Goal: Check status: Check status

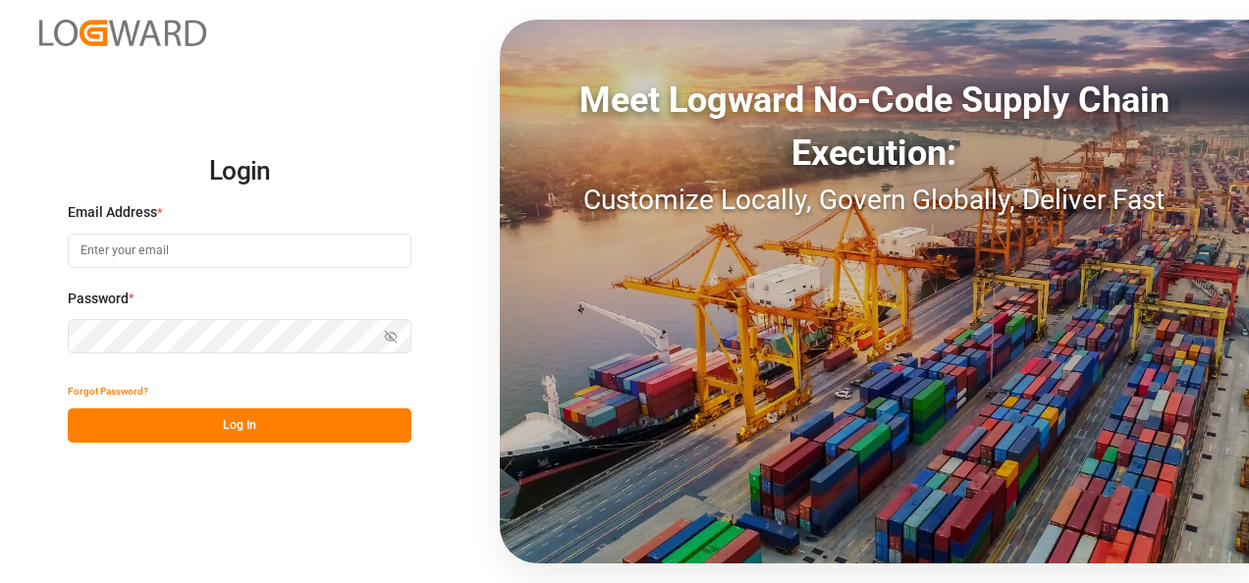
type input "[EMAIL_ADDRESS][DOMAIN_NAME]"
click at [210, 425] on button "Log In" at bounding box center [240, 426] width 344 height 34
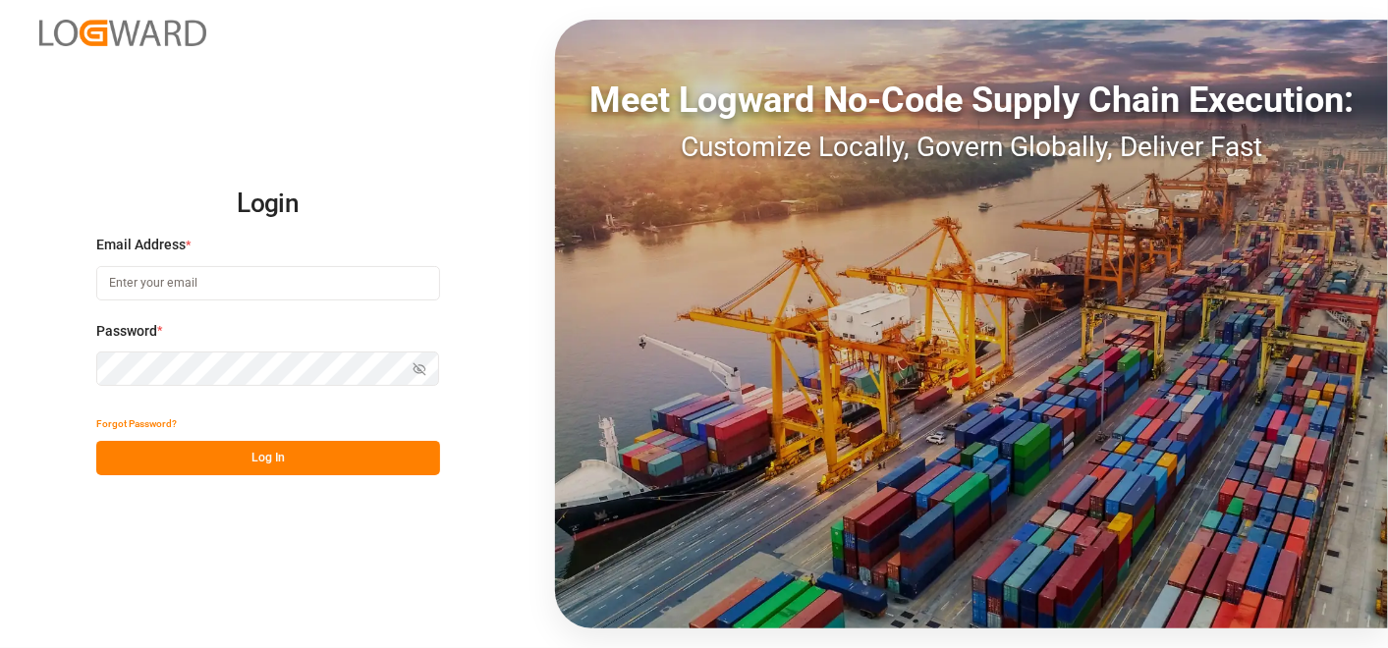
type input "[EMAIL_ADDRESS][DOMAIN_NAME]"
click at [321, 453] on button "Log In" at bounding box center [268, 458] width 344 height 34
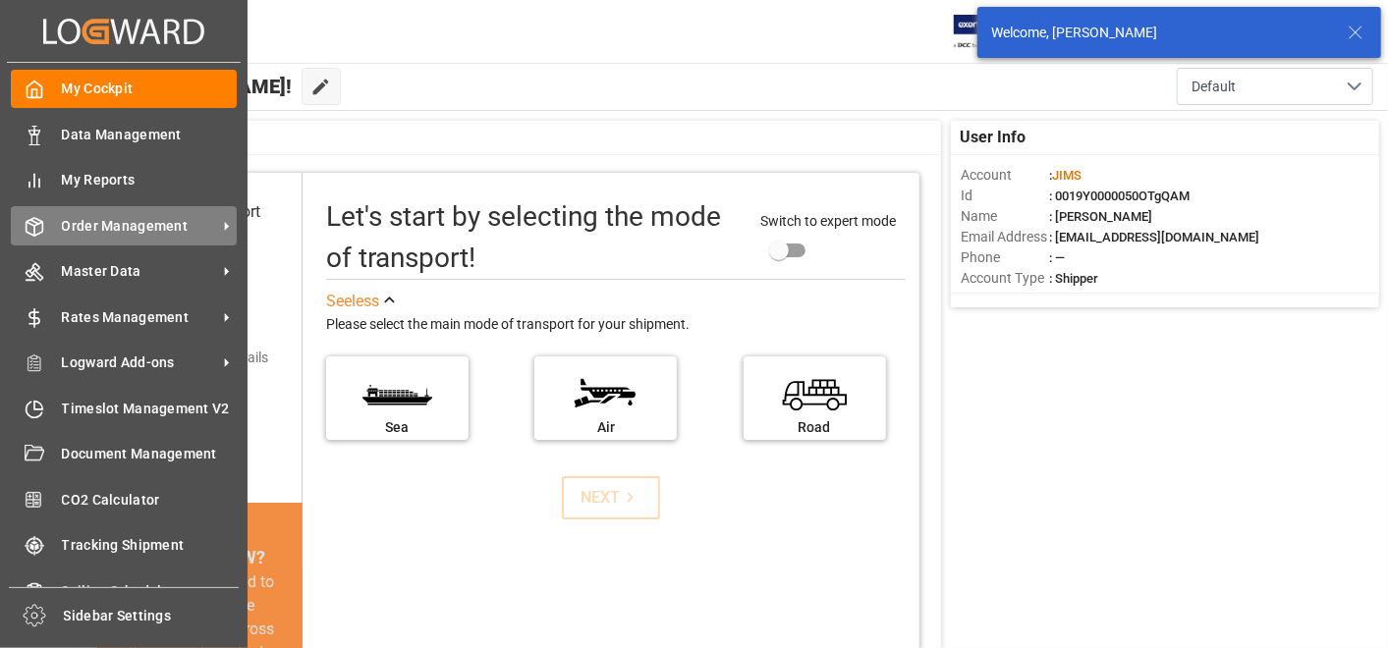
click at [142, 221] on span "Order Management" at bounding box center [139, 226] width 155 height 21
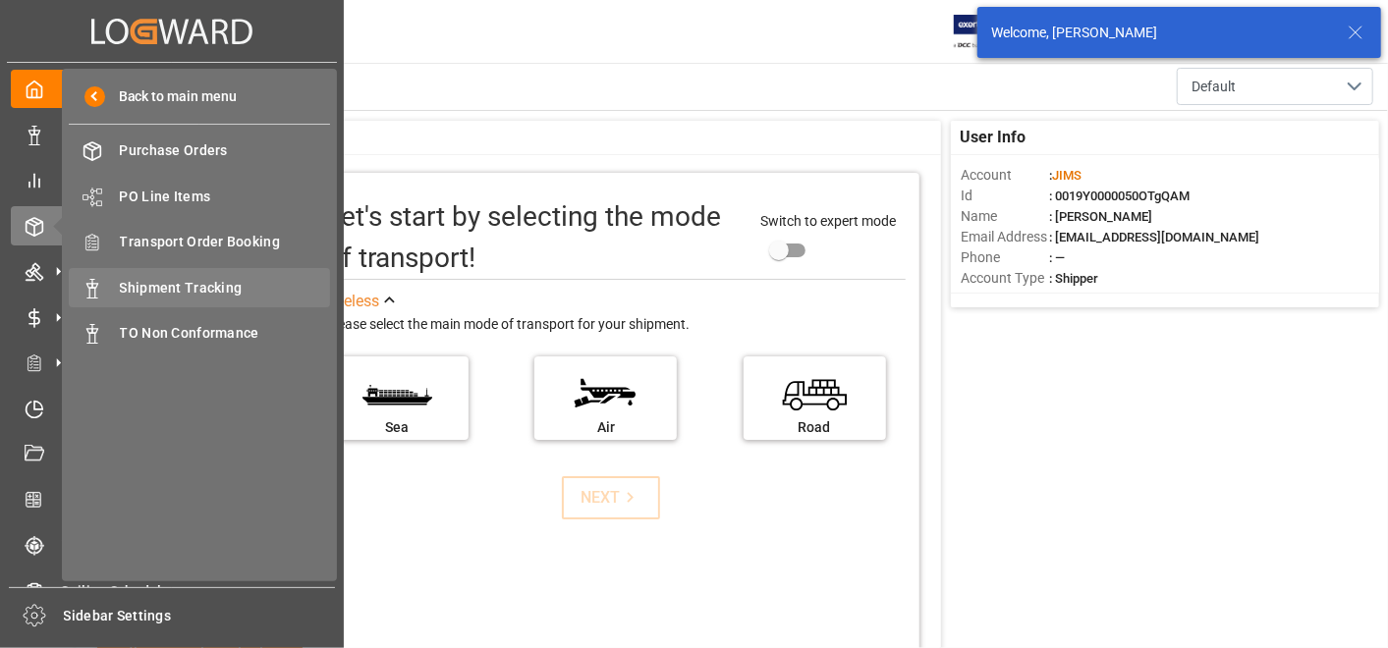
click at [207, 289] on span "Shipment Tracking" at bounding box center [225, 288] width 211 height 21
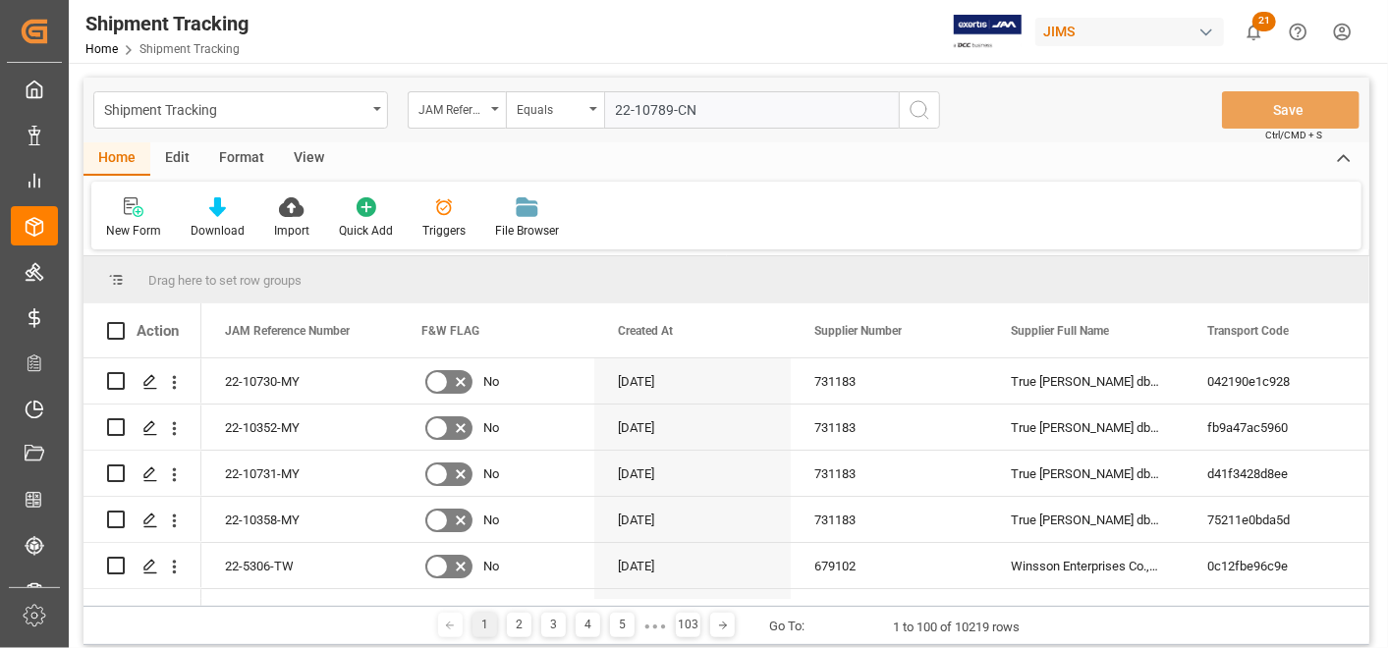
type input "22-10789-CN"
click at [920, 112] on icon "search button" at bounding box center [920, 110] width 24 height 24
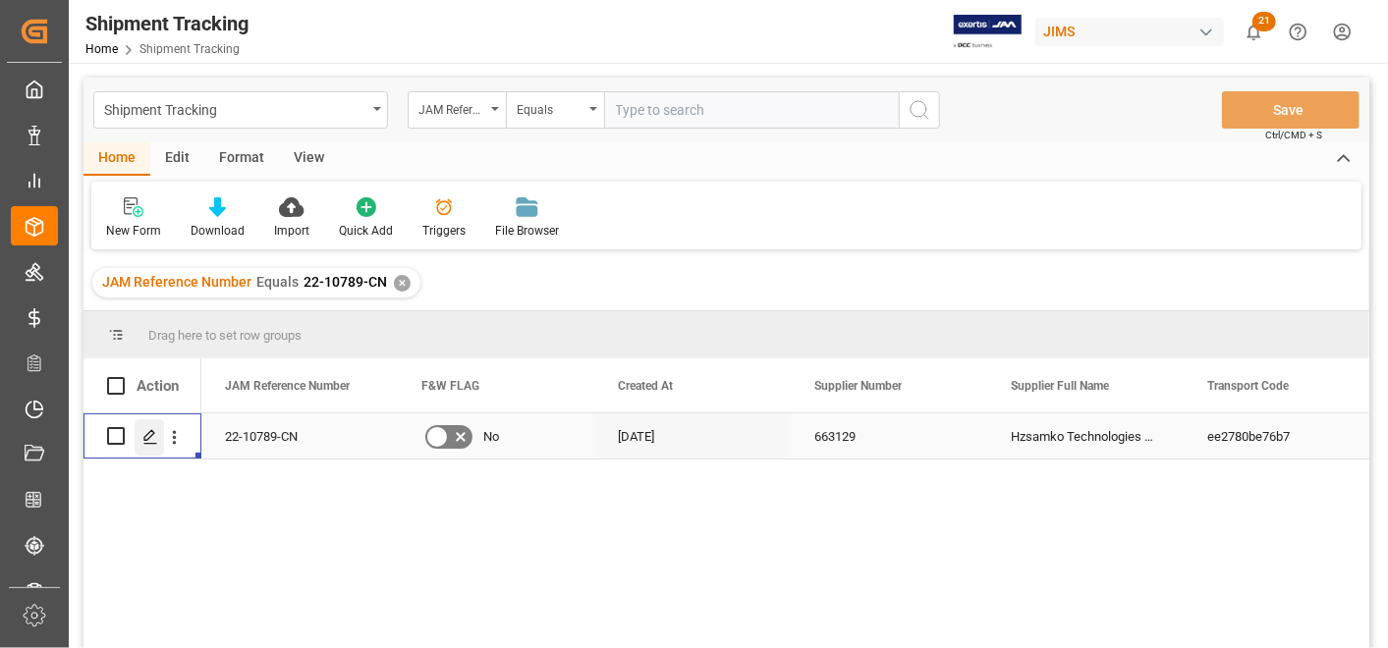
click at [151, 436] on icon "Press SPACE to select this row." at bounding box center [150, 437] width 16 height 16
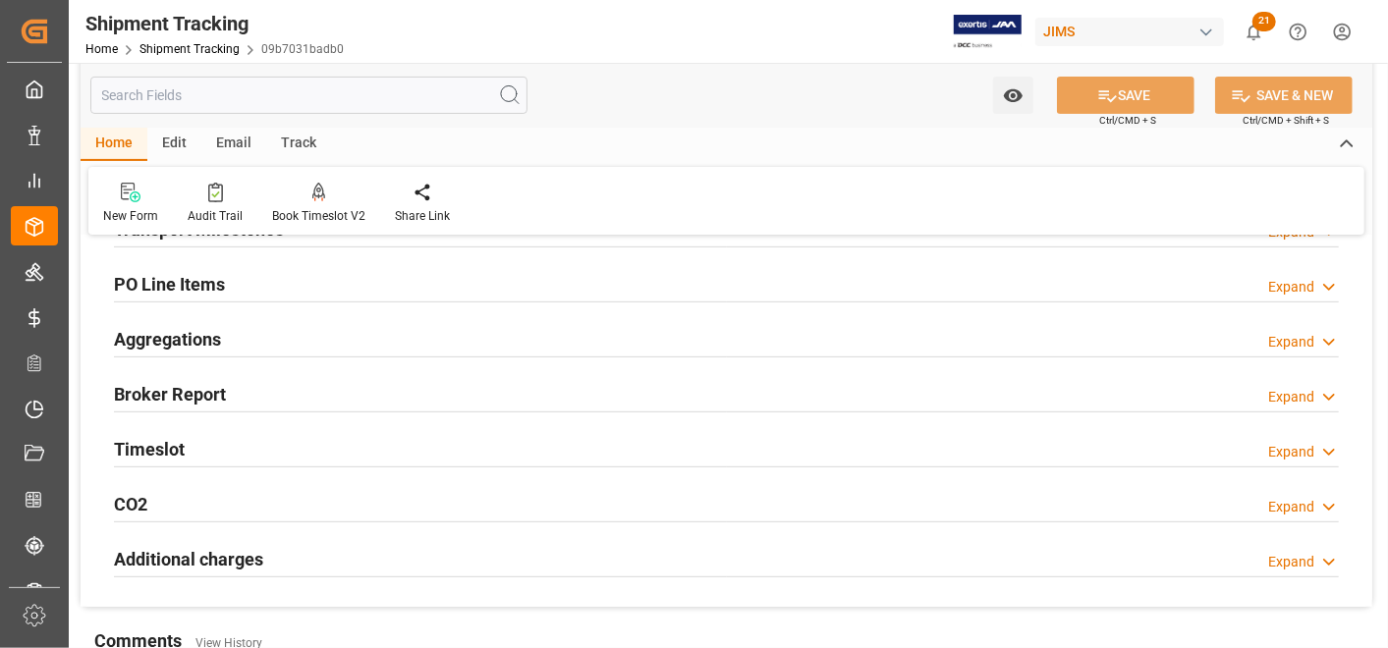
scroll to position [327, 0]
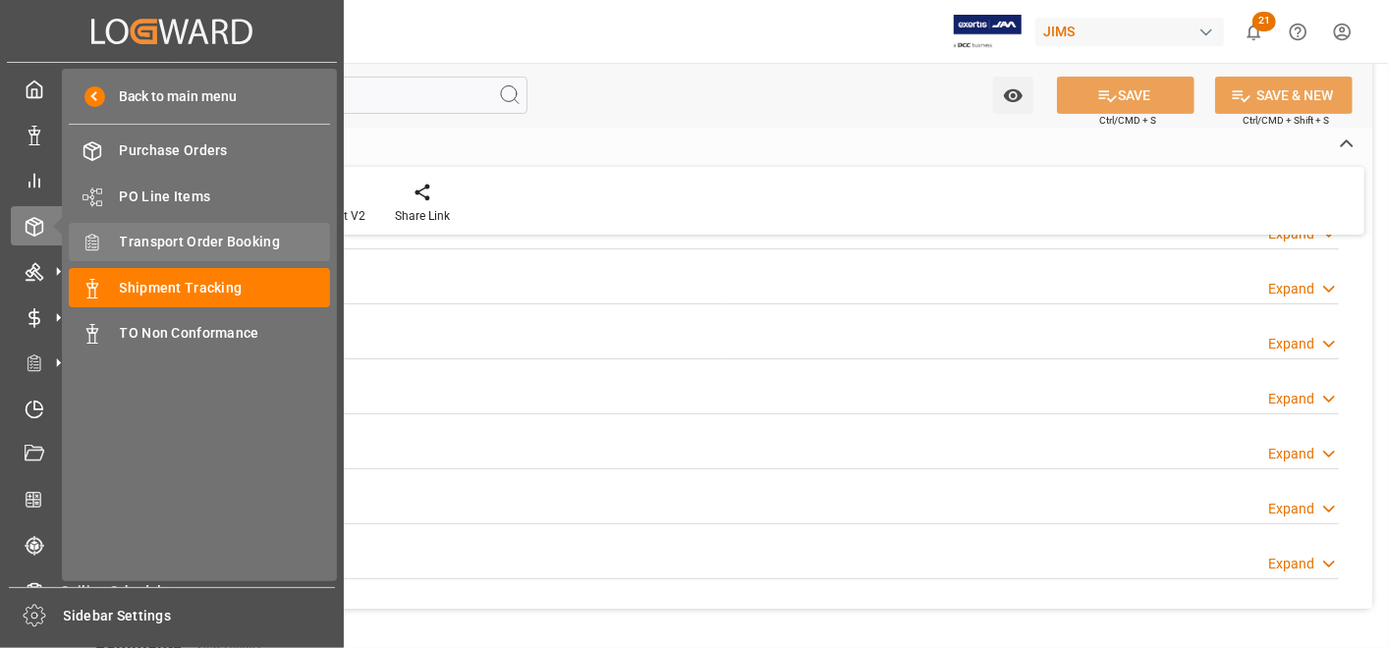
click at [183, 252] on div "Transport Order Booking Transport Order Booking" at bounding box center [199, 242] width 261 height 38
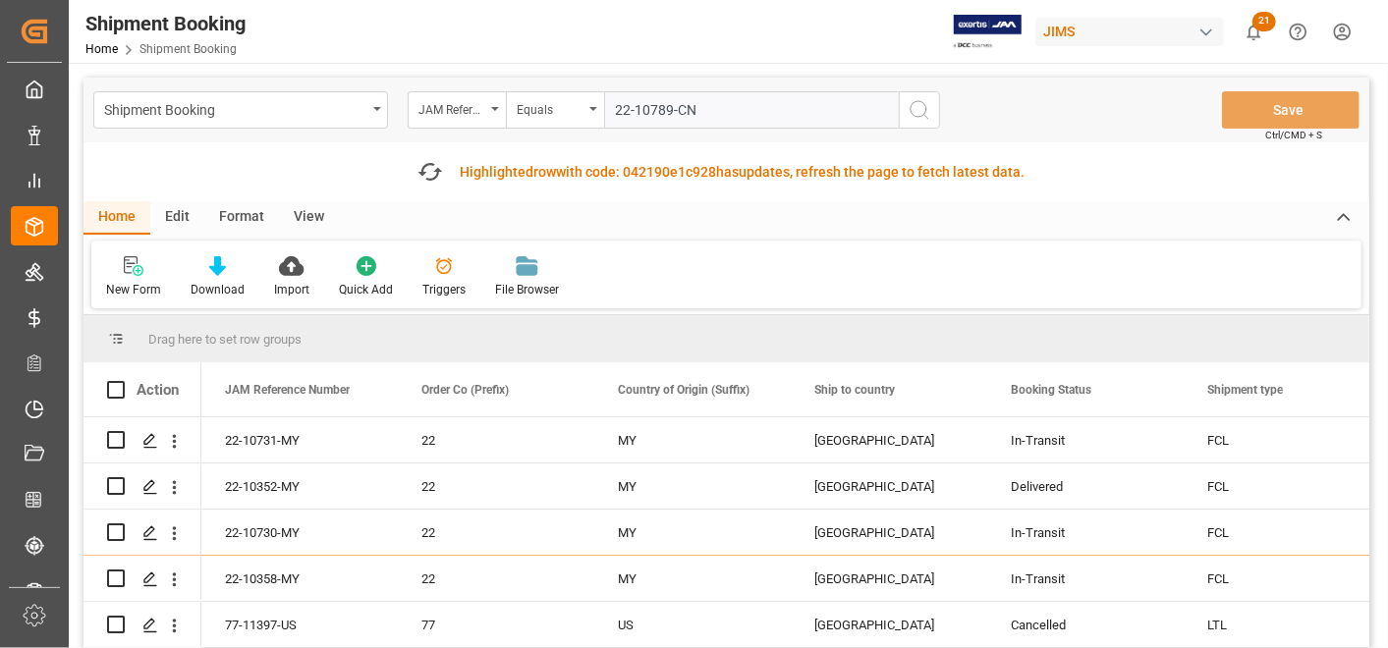
type input "22-10789-CN"
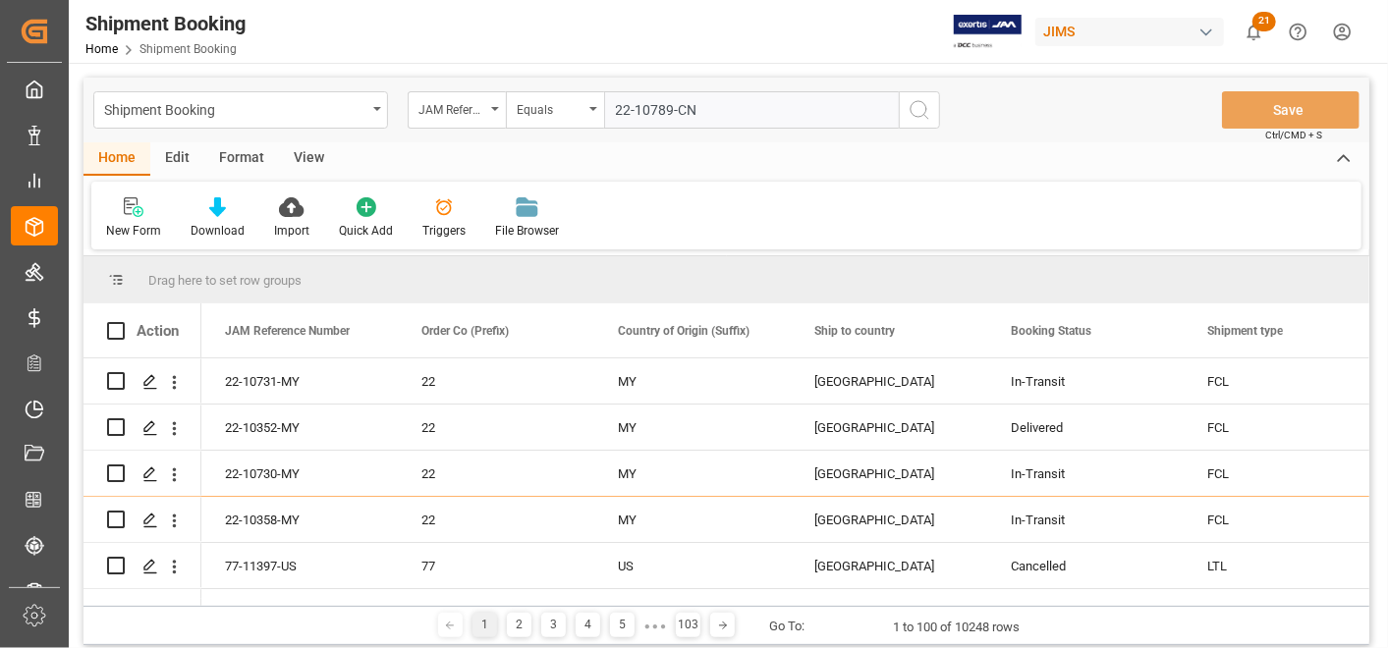
click at [903, 113] on button "search button" at bounding box center [919, 109] width 41 height 37
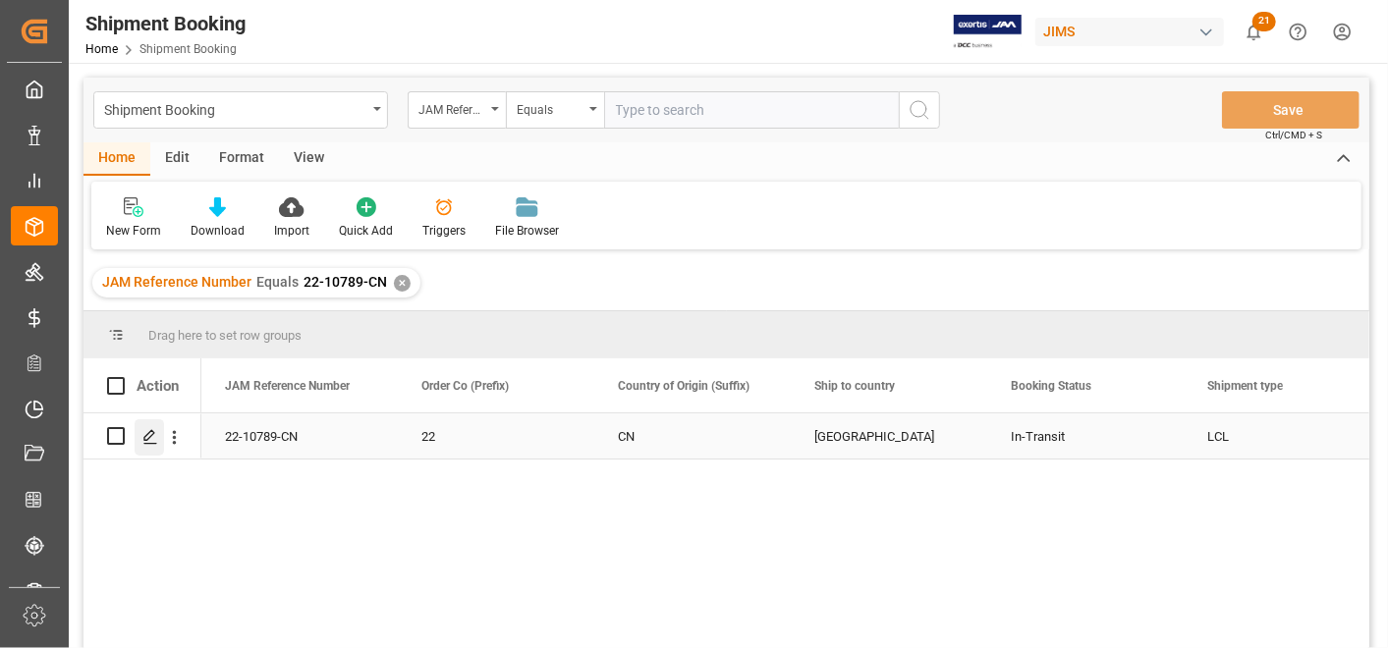
click at [152, 432] on polygon "Press SPACE to select this row." at bounding box center [149, 435] width 10 height 10
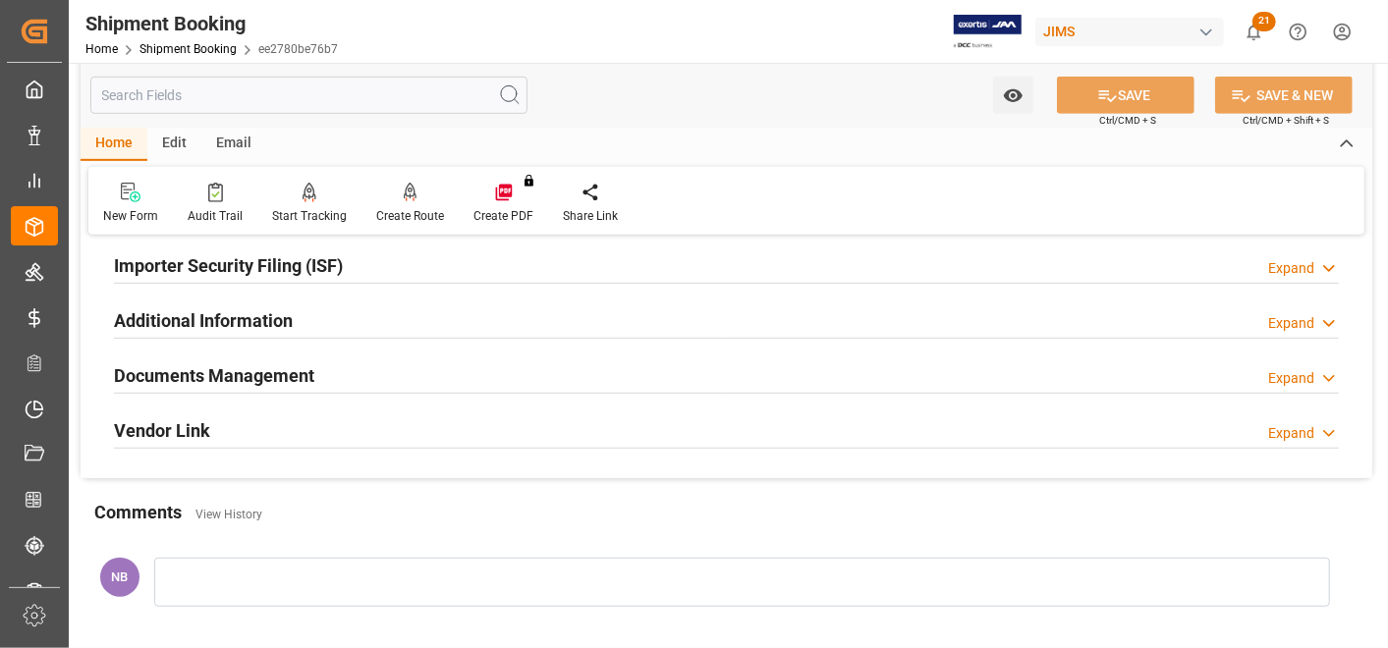
scroll to position [654, 0]
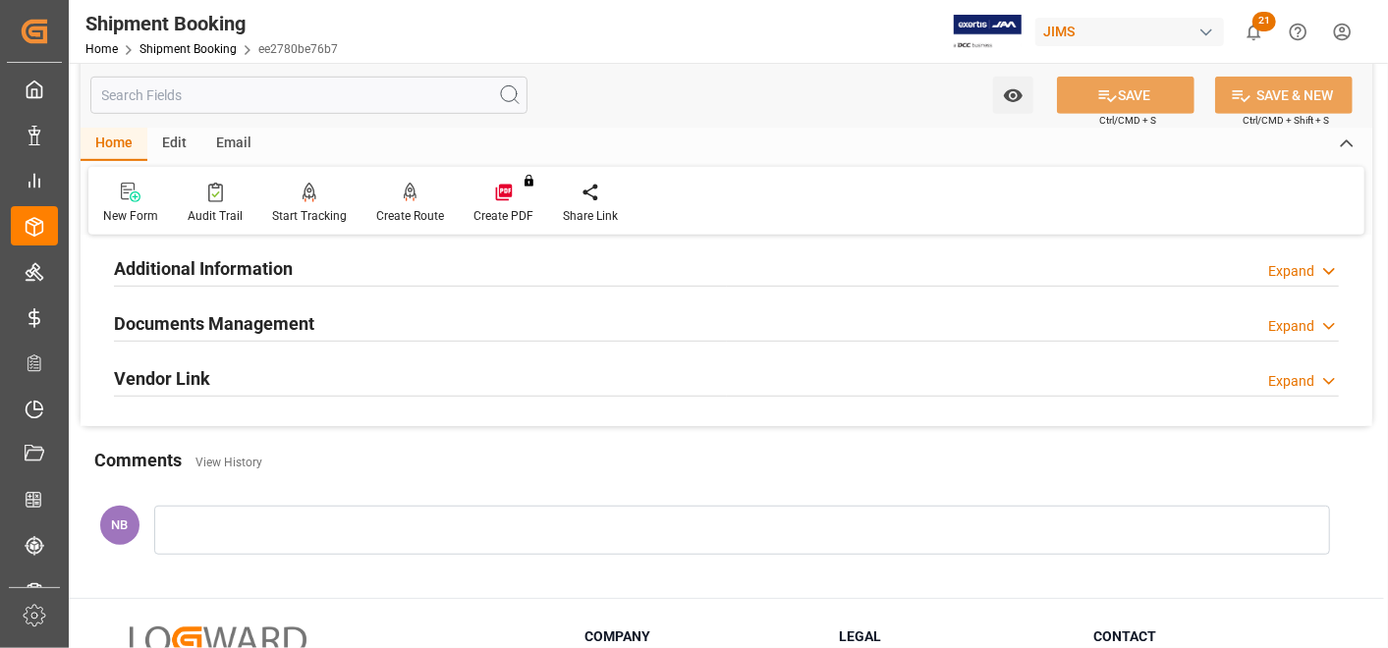
click at [196, 328] on h2 "Documents Management" at bounding box center [214, 323] width 200 height 27
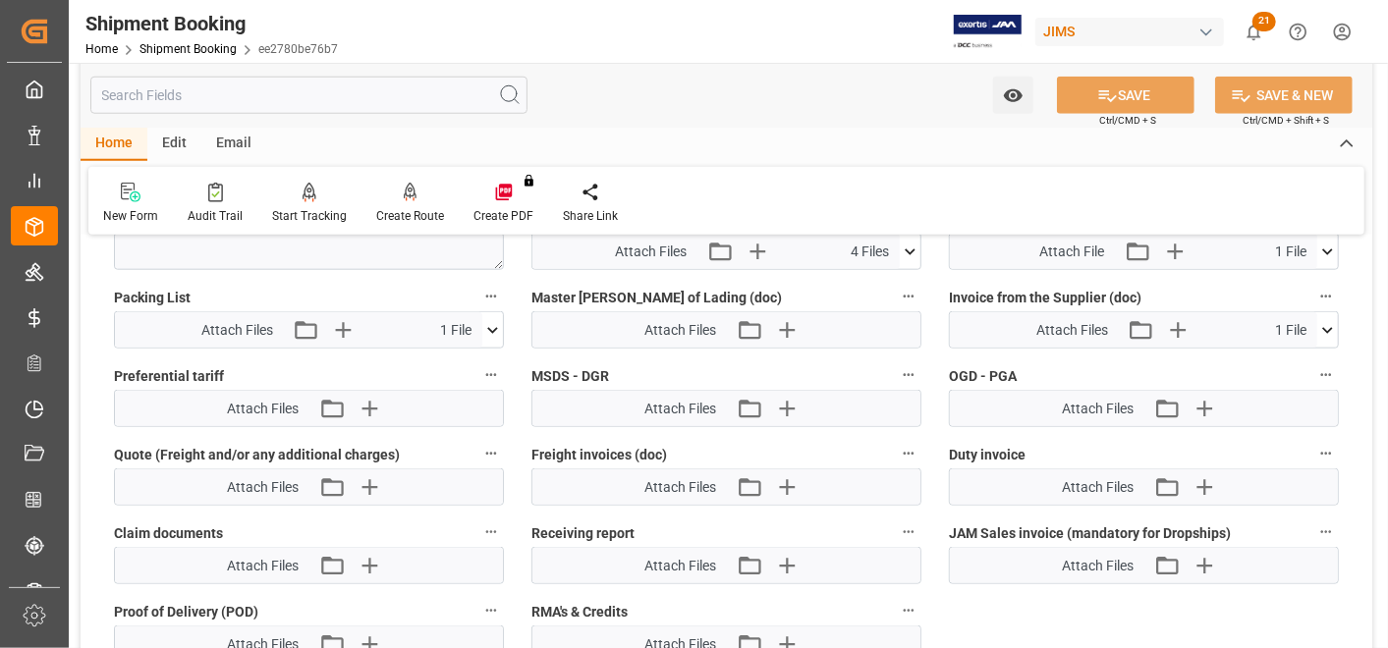
scroll to position [1091, 0]
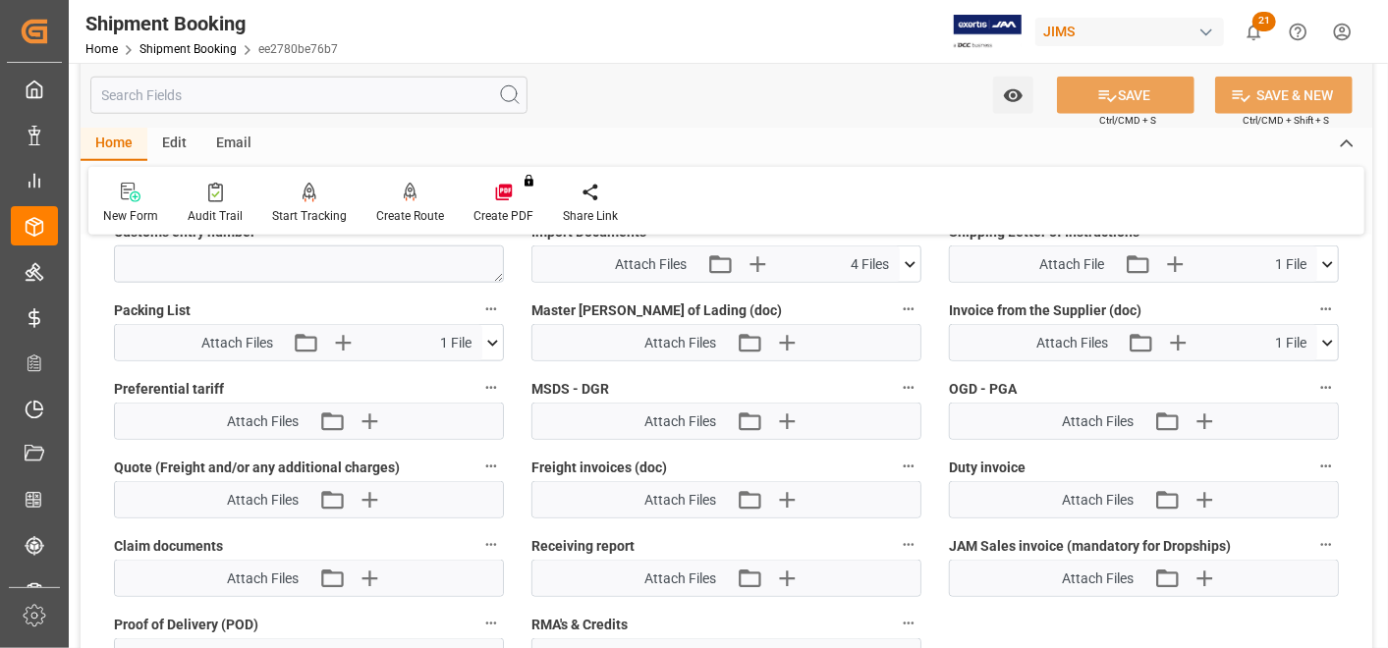
click at [492, 340] on icon at bounding box center [492, 343] width 11 height 6
click at [444, 372] on icon at bounding box center [440, 379] width 21 height 21
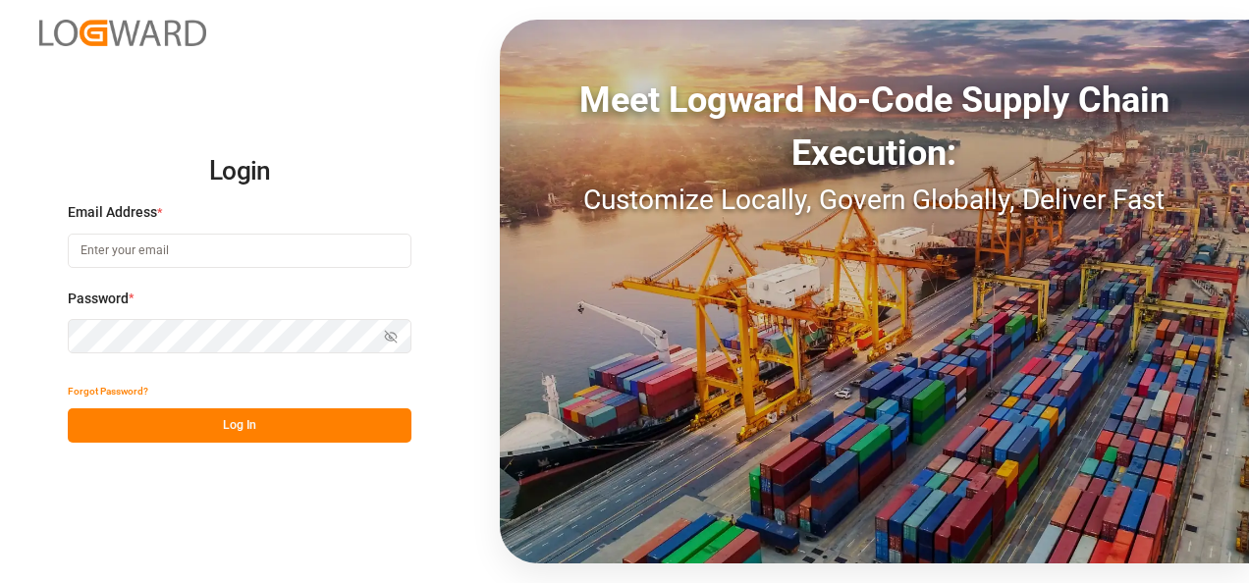
type input "[EMAIL_ADDRESS][DOMAIN_NAME]"
click at [189, 418] on button "Log In" at bounding box center [240, 426] width 344 height 34
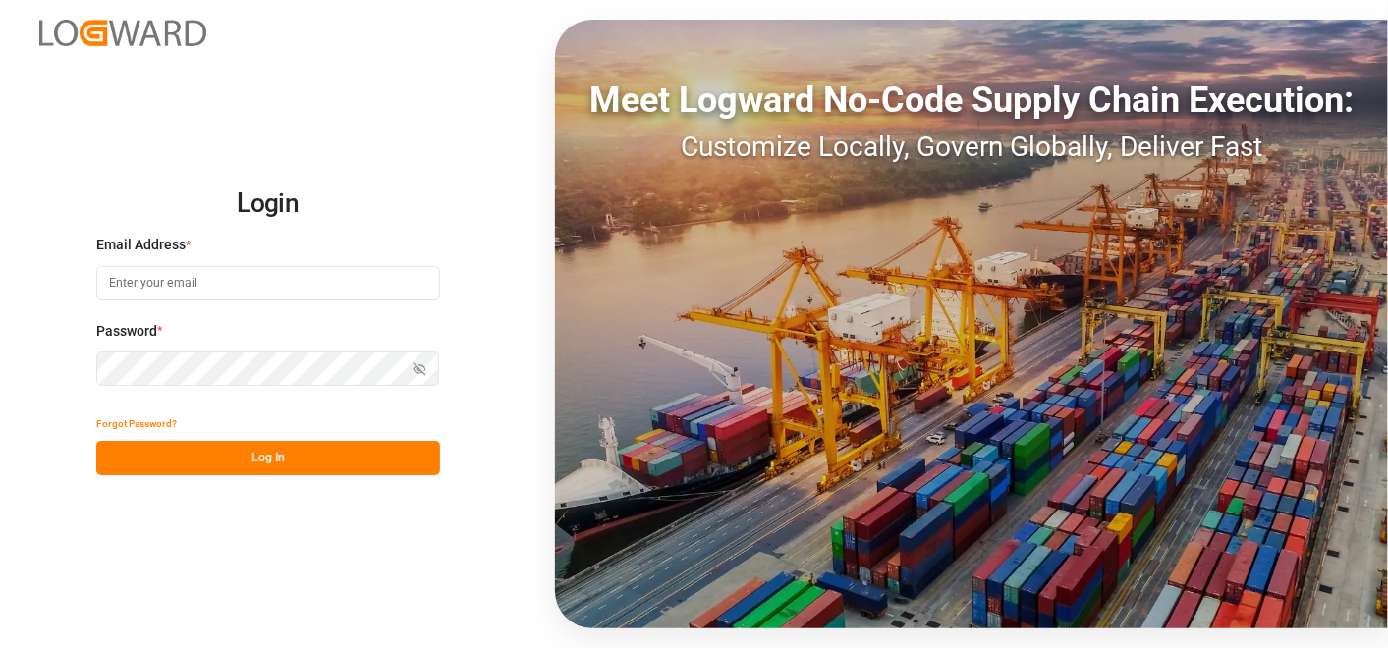
type input "[EMAIL_ADDRESS][DOMAIN_NAME]"
